Goal: Check status: Check status

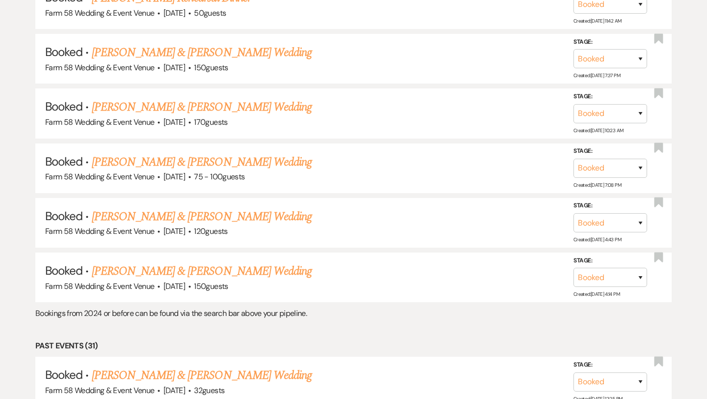
scroll to position [1066, 0]
click at [200, 208] on link "[PERSON_NAME] & [PERSON_NAME] Wedding" at bounding box center [202, 217] width 220 height 18
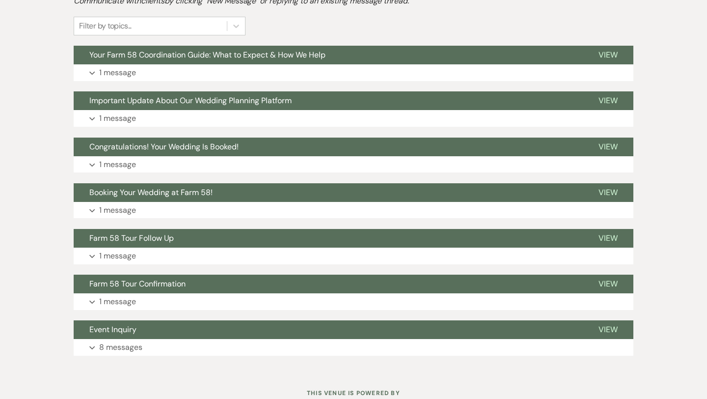
scroll to position [232, 0]
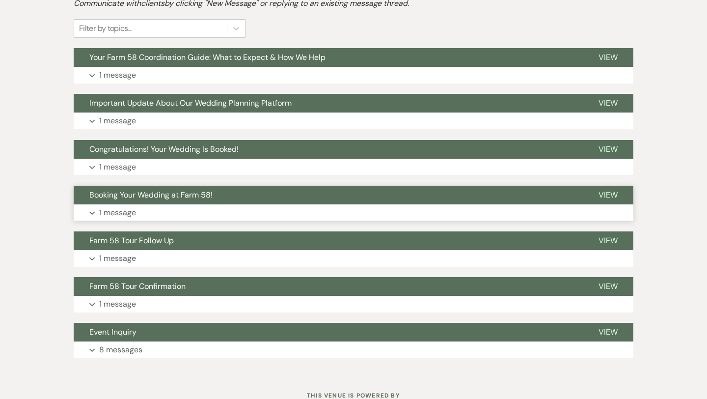
click at [84, 215] on button "Expand 1 message" at bounding box center [354, 212] width 560 height 17
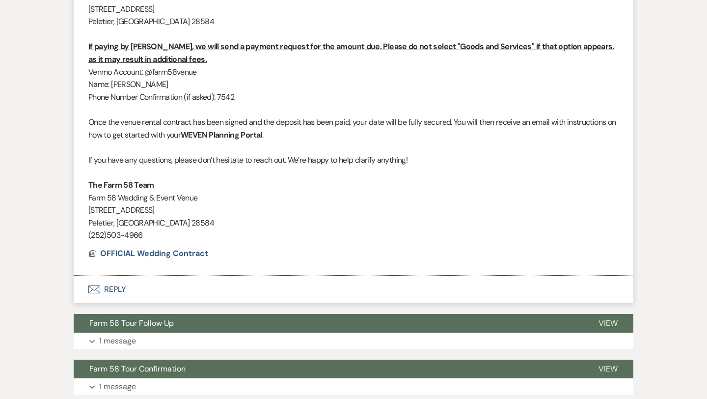
scroll to position [670, 0]
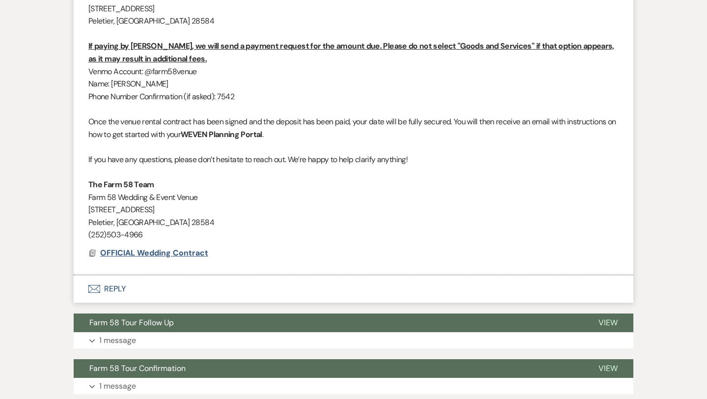
click at [160, 255] on span "OFFICIAL Wedding Contract" at bounding box center [154, 253] width 108 height 10
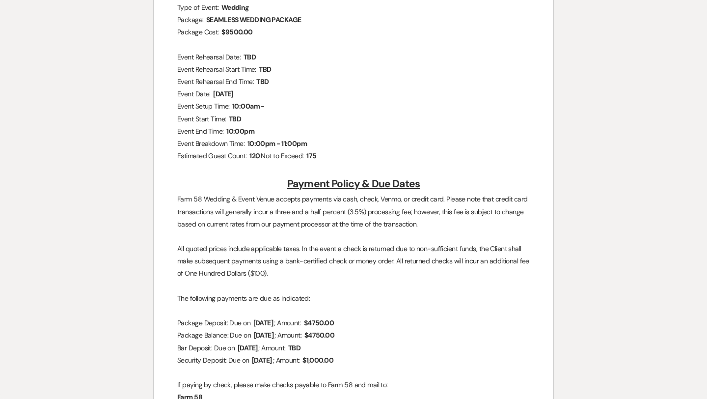
scroll to position [377, 0]
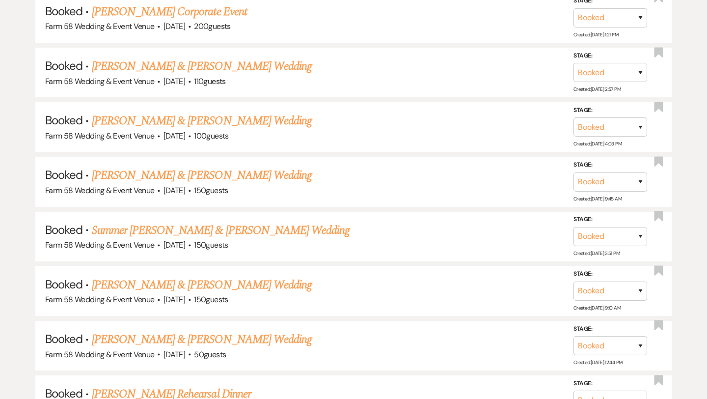
scroll to position [1066, 0]
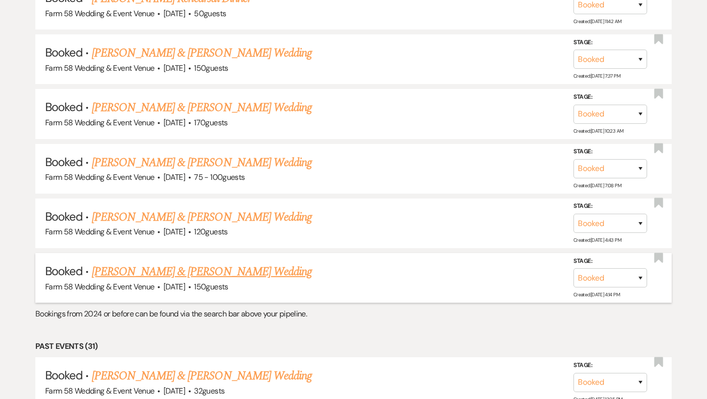
click at [263, 270] on link "[PERSON_NAME] & [PERSON_NAME] Wedding" at bounding box center [202, 272] width 220 height 18
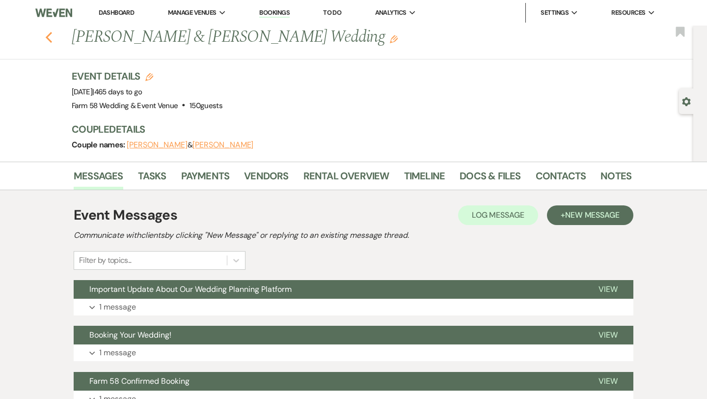
click at [47, 32] on icon "Previous" at bounding box center [48, 37] width 7 height 12
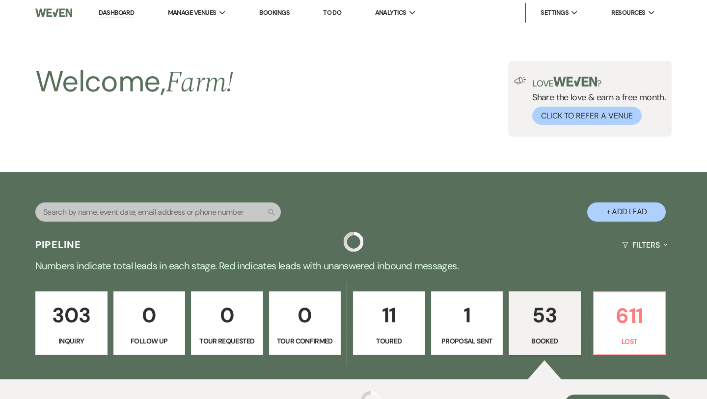
scroll to position [1066, 0]
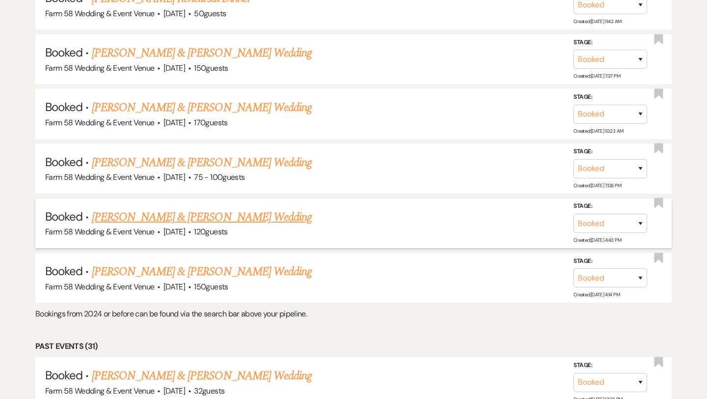
click at [164, 212] on link "[PERSON_NAME] & [PERSON_NAME] Wedding" at bounding box center [202, 217] width 220 height 18
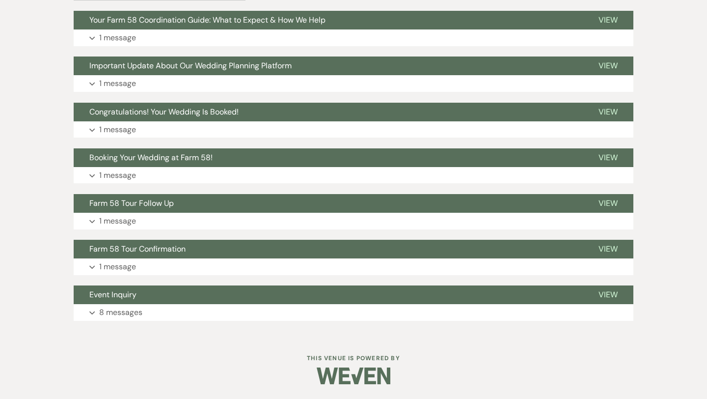
scroll to position [269, 0]
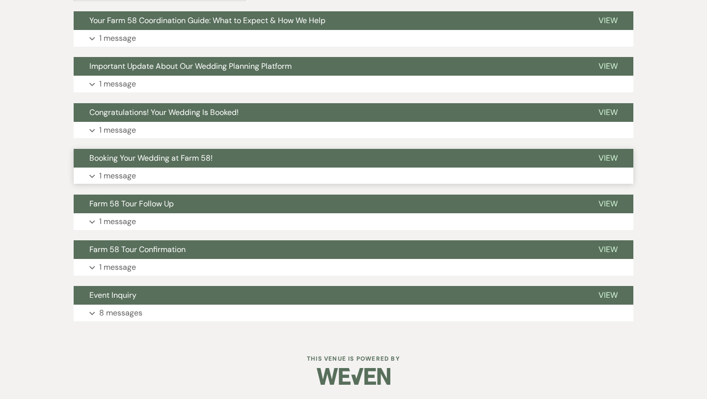
click at [134, 170] on p "1 message" at bounding box center [117, 176] width 37 height 13
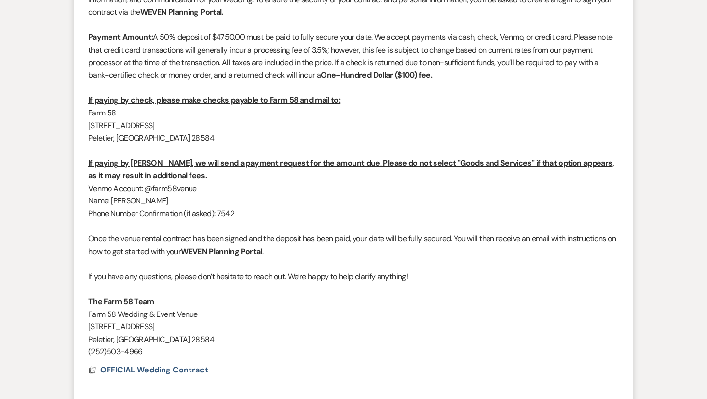
scroll to position [416, 0]
